Goal: Task Accomplishment & Management: Manage account settings

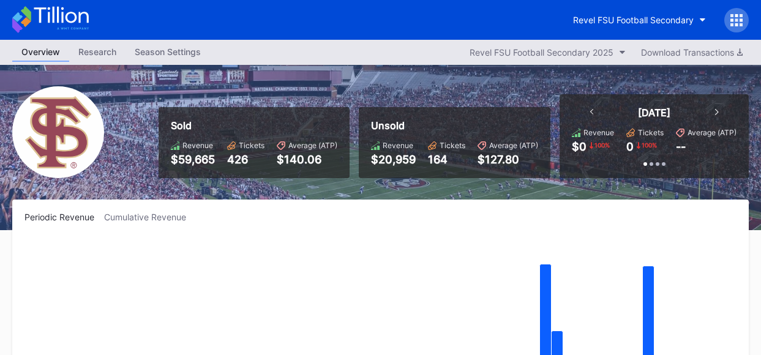
scroll to position [39, 0]
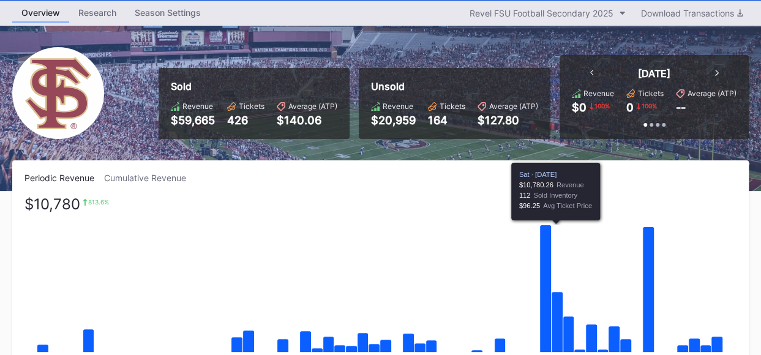
click at [504, 302] on rect "Chart title" at bounding box center [379, 290] width 711 height 184
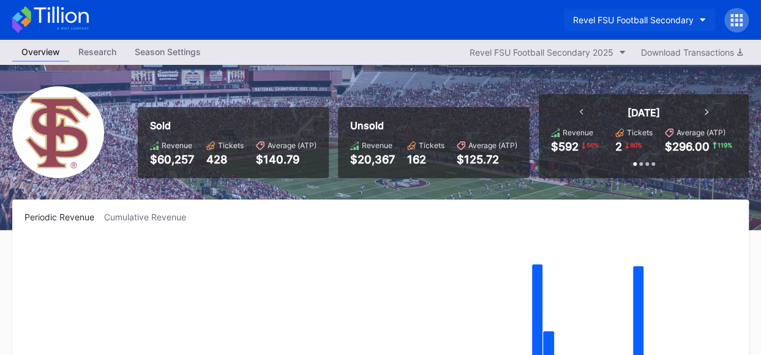
click at [703, 18] on icon "button" at bounding box center [702, 20] width 6 height 4
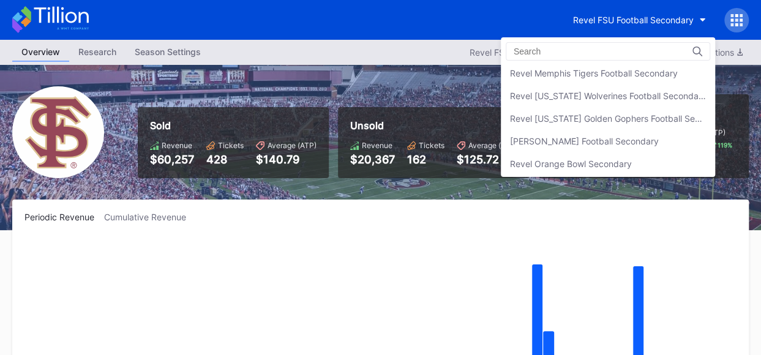
scroll to position [323, 0]
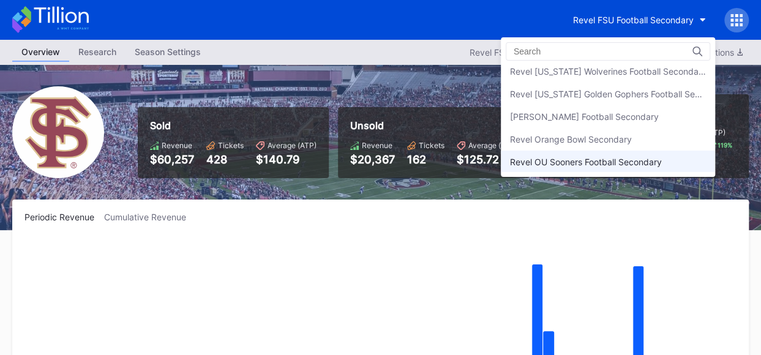
click at [619, 151] on div "Revel OU Sooners Football Secondary" at bounding box center [608, 162] width 214 height 23
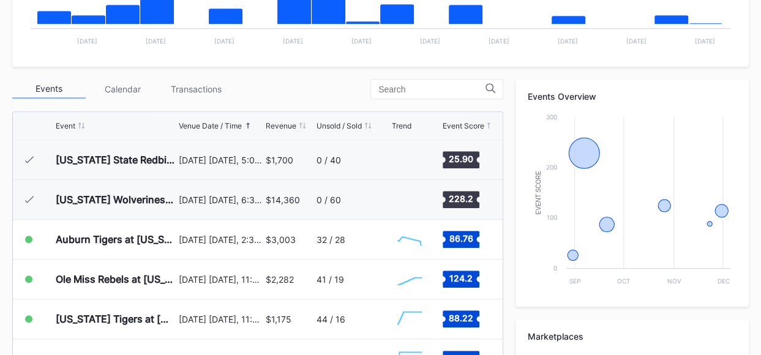
scroll to position [368, 0]
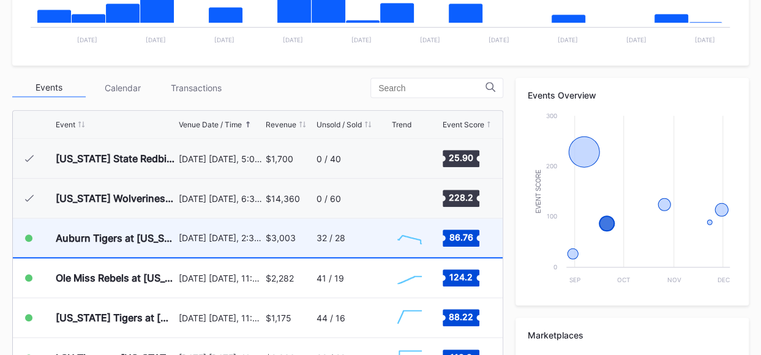
click at [330, 242] on div "32 / 28" at bounding box center [352, 237] width 72 height 39
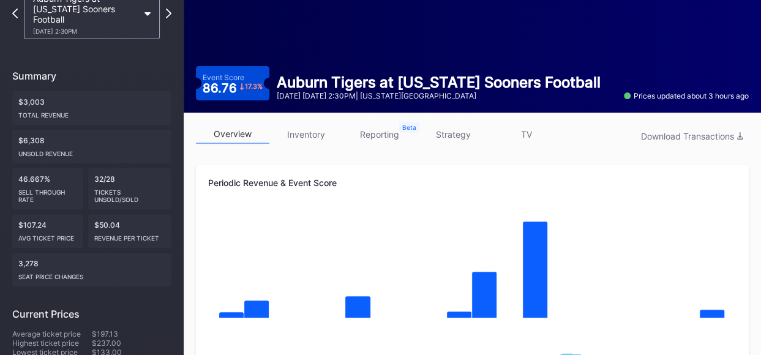
scroll to position [78, 0]
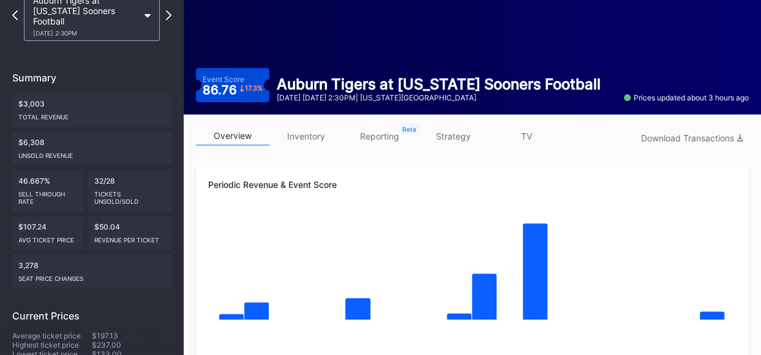
click at [308, 139] on link "inventory" at bounding box center [305, 136] width 73 height 19
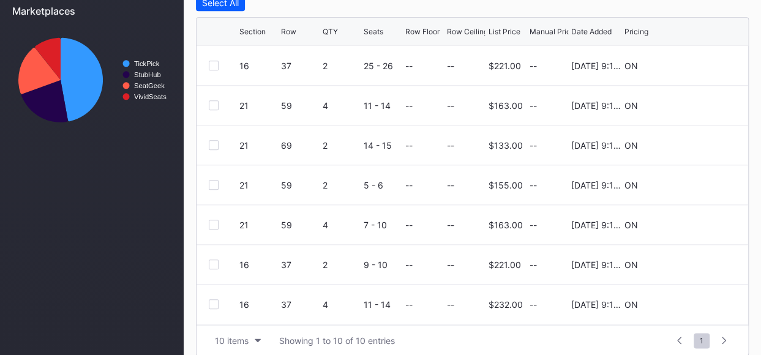
scroll to position [536, 0]
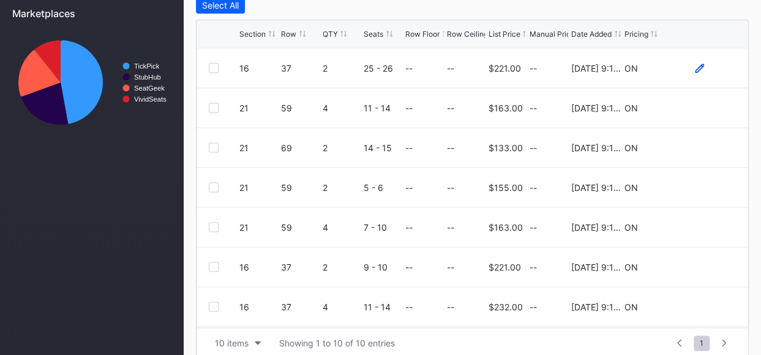
click at [695, 67] on icon at bounding box center [699, 68] width 9 height 9
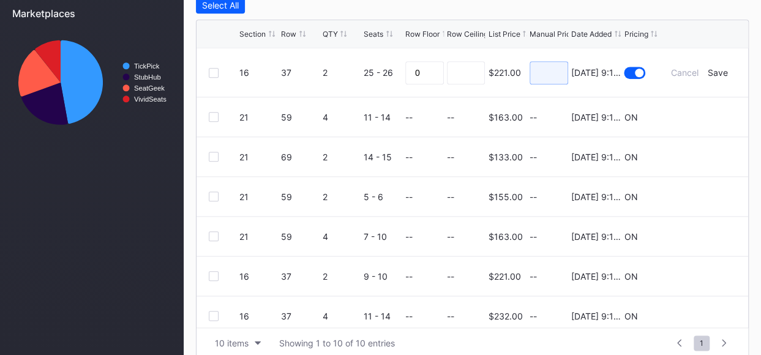
click at [537, 70] on input at bounding box center [548, 72] width 39 height 23
type input "160"
click at [707, 68] on div "Save" at bounding box center [717, 72] width 20 height 10
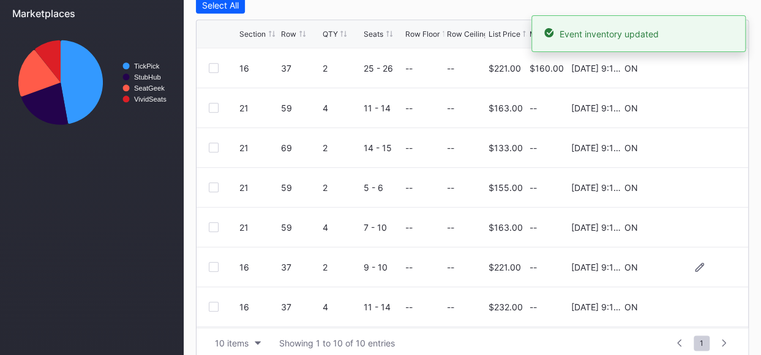
click at [694, 265] on div at bounding box center [698, 267] width 73 height 9
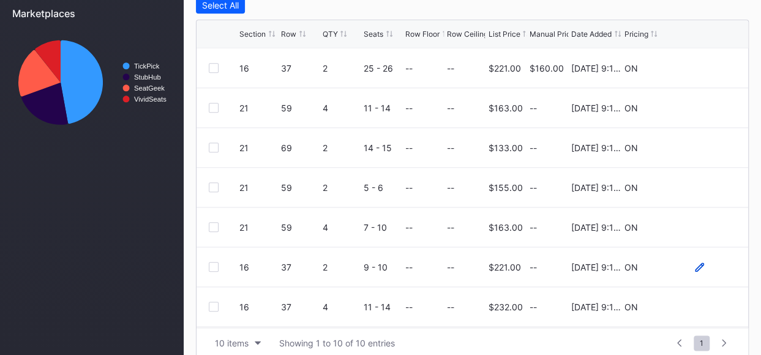
click at [695, 264] on icon at bounding box center [699, 267] width 9 height 9
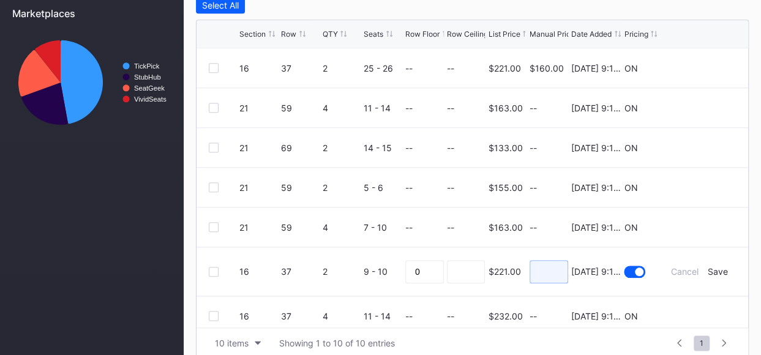
click at [545, 272] on input at bounding box center [548, 271] width 39 height 23
type input "170"
click at [709, 269] on div "Save" at bounding box center [717, 271] width 20 height 10
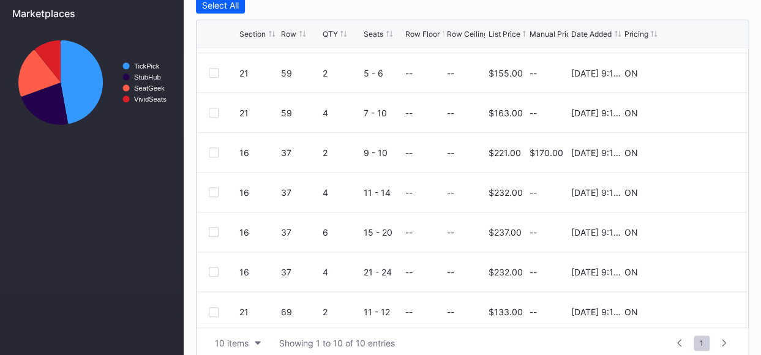
scroll to position [119, 0]
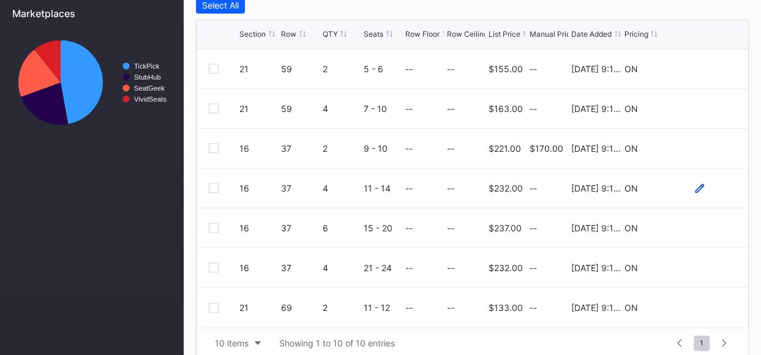
click at [695, 189] on icon at bounding box center [699, 188] width 9 height 9
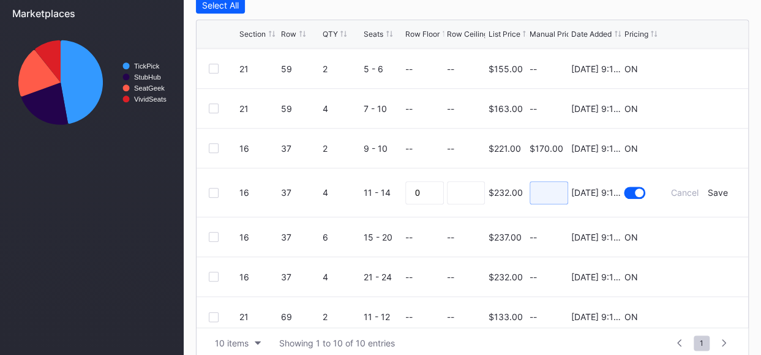
click at [529, 192] on input at bounding box center [548, 192] width 39 height 23
type input "175"
click at [711, 192] on div "Save" at bounding box center [717, 192] width 20 height 10
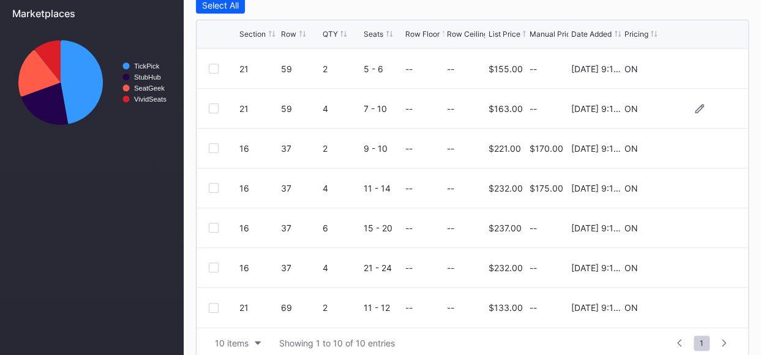
scroll to position [0, 0]
click at [695, 223] on icon at bounding box center [699, 227] width 9 height 9
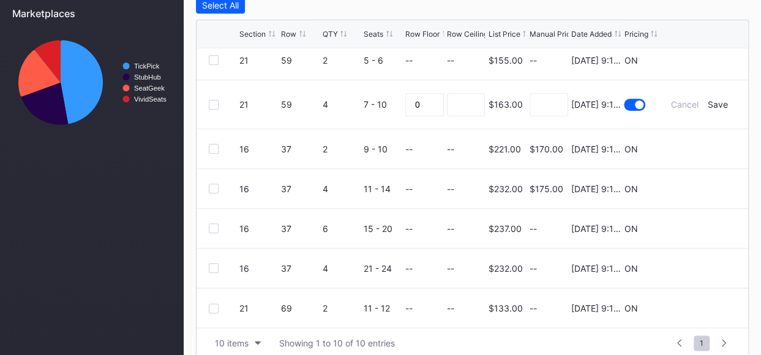
scroll to position [128, 0]
click at [695, 263] on icon at bounding box center [699, 267] width 9 height 9
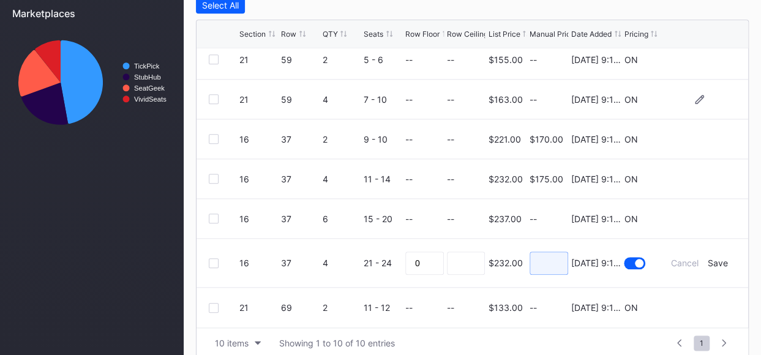
click at [535, 258] on input at bounding box center [548, 263] width 39 height 23
type input "167"
click at [713, 263] on div "Save" at bounding box center [717, 263] width 20 height 10
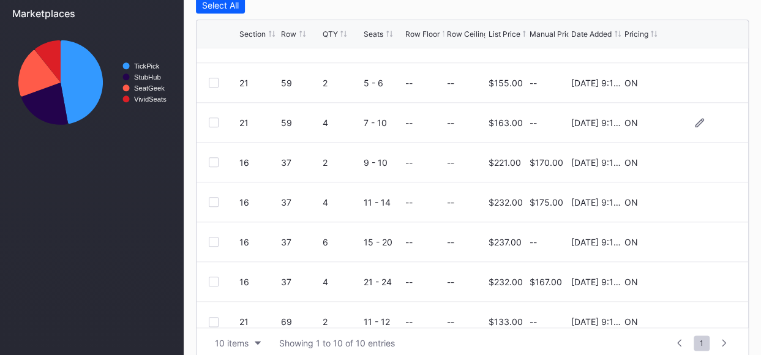
scroll to position [119, 0]
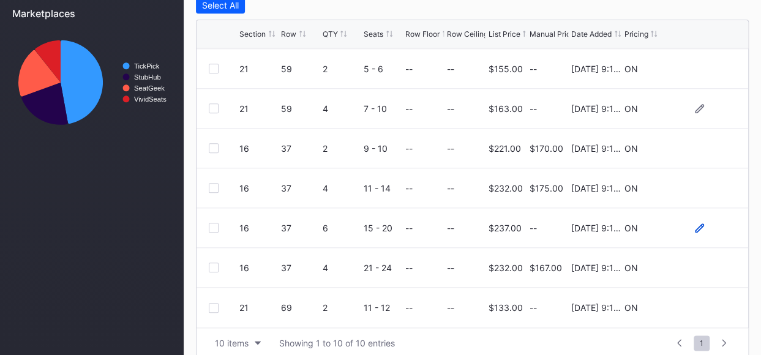
click at [695, 226] on icon at bounding box center [699, 227] width 9 height 9
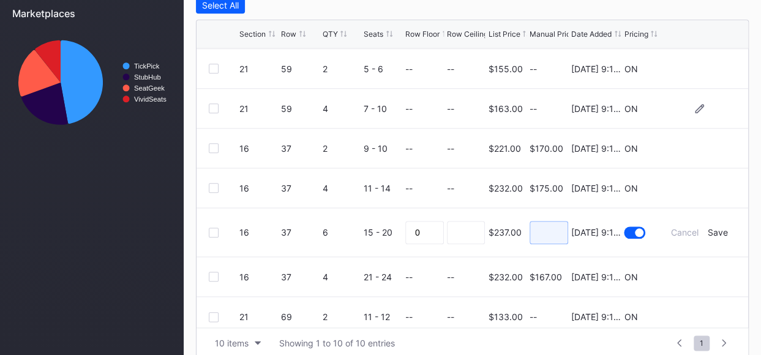
click at [530, 227] on input at bounding box center [548, 232] width 39 height 23
type input "183"
click at [712, 228] on div "Save" at bounding box center [717, 232] width 20 height 10
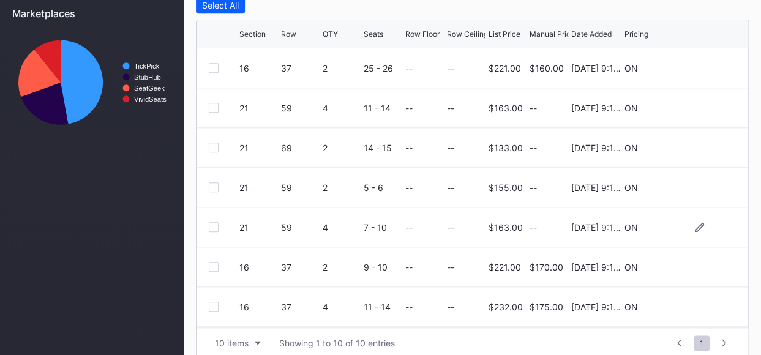
scroll to position [0, 0]
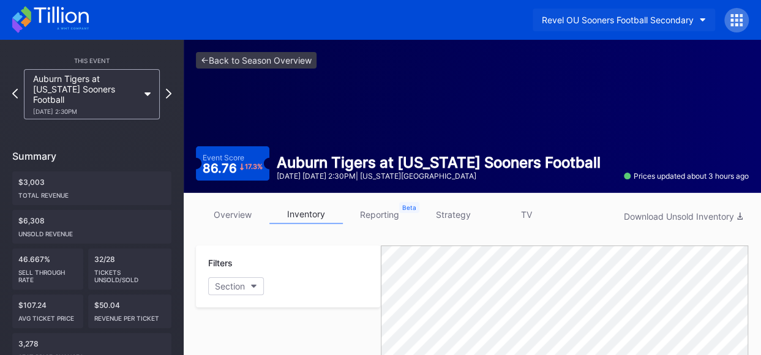
click at [693, 17] on button "Revel OU Sooners Football Secondary" at bounding box center [623, 20] width 182 height 23
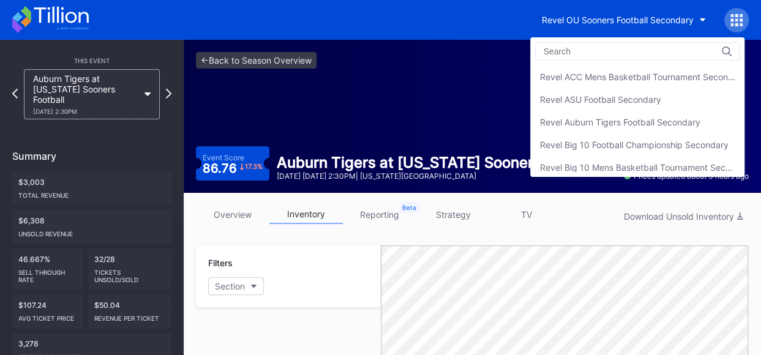
scroll to position [404, 0]
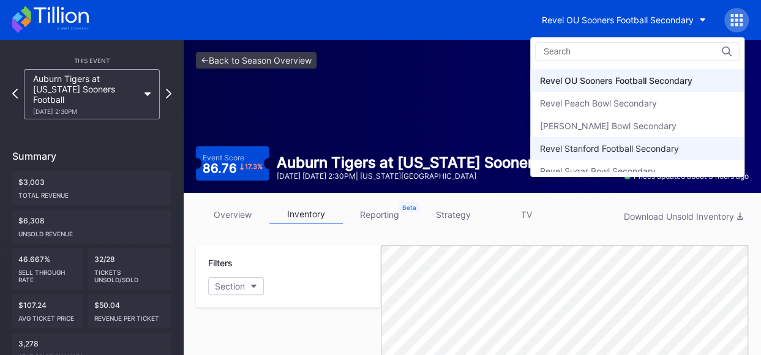
click at [671, 146] on div "Revel Stanford Football Secondary" at bounding box center [608, 148] width 139 height 10
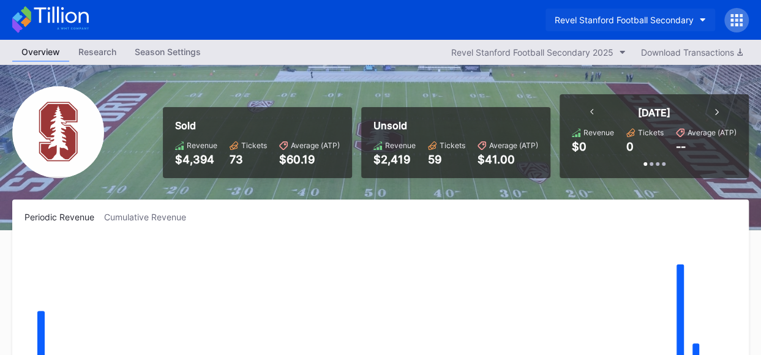
click at [699, 13] on button "Revel Stanford Football Secondary" at bounding box center [630, 20] width 170 height 23
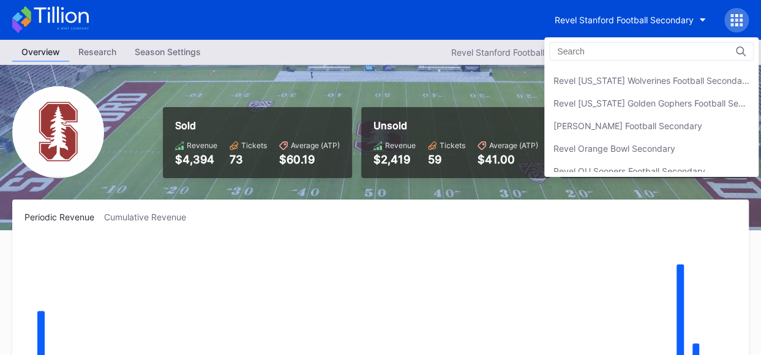
scroll to position [311, 0]
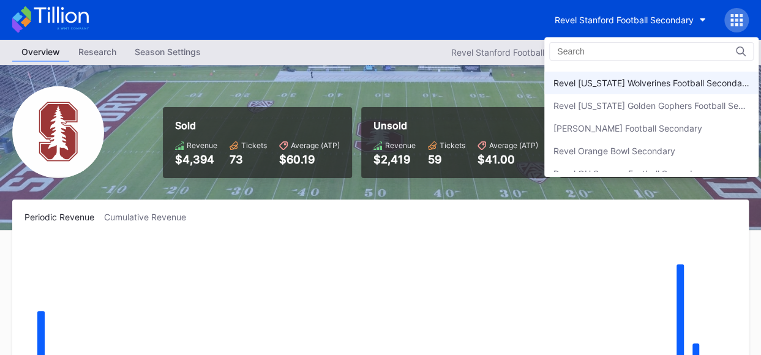
click at [674, 81] on div "Revel [US_STATE] Wolverines Football Secondary" at bounding box center [651, 83] width 196 height 10
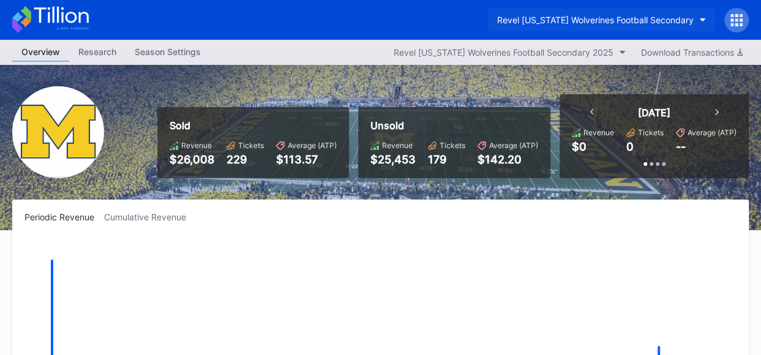
click at [699, 21] on icon "button" at bounding box center [702, 20] width 6 height 4
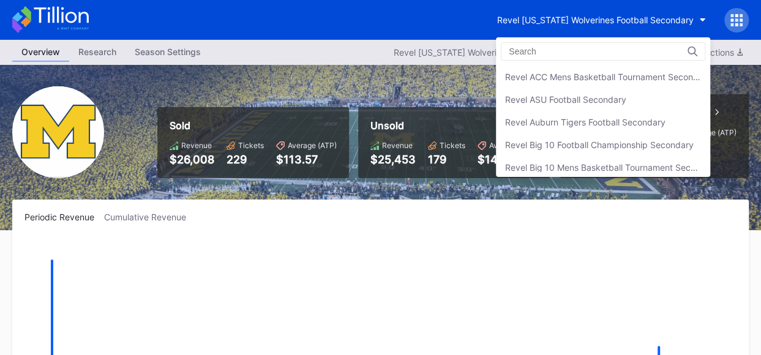
click at [585, 121] on div "Revel Auburn Tigers Football Secondary" at bounding box center [585, 122] width 160 height 10
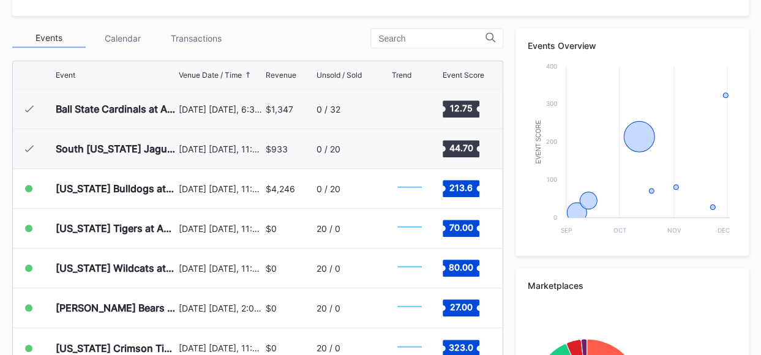
scroll to position [421, 0]
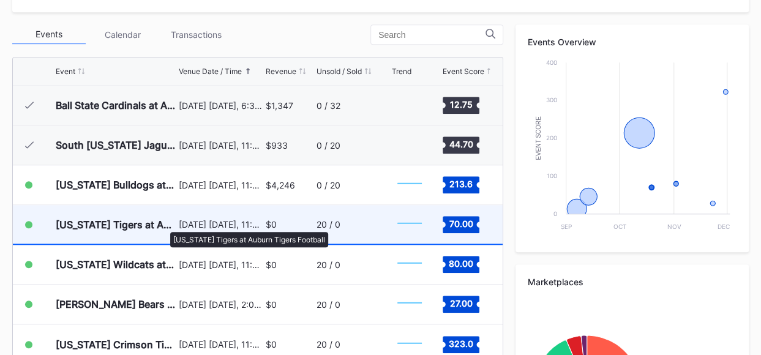
click at [164, 226] on div "[US_STATE] Tigers at Auburn Tigers Football" at bounding box center [116, 224] width 120 height 12
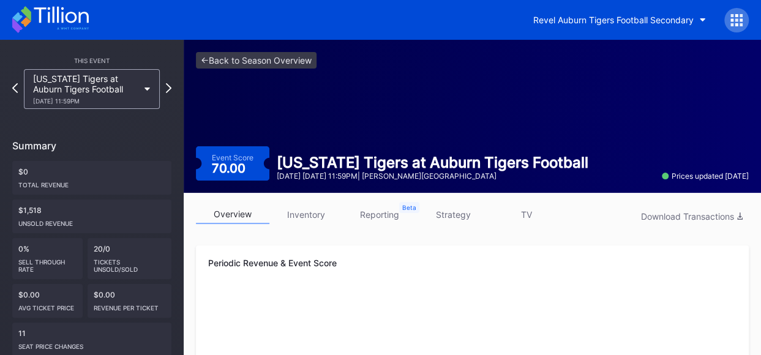
click at [318, 211] on link "inventory" at bounding box center [305, 214] width 73 height 19
